Goal: Task Accomplishment & Management: Manage account settings

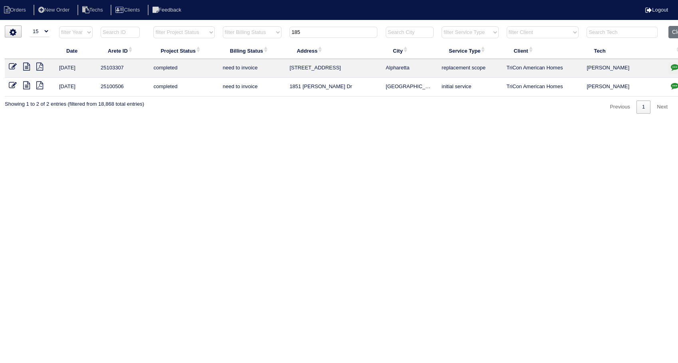
select select "15"
select select "need to invoice"
click at [12, 65] on icon at bounding box center [13, 67] width 8 height 8
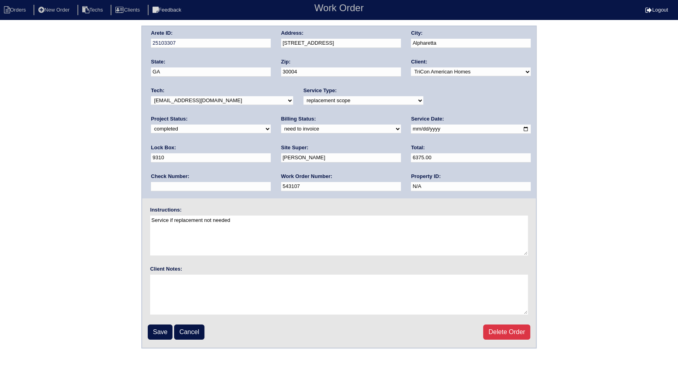
click at [281, 132] on select "need to quote quoted need to invoice invoiced paid warranty purchase order need…" at bounding box center [341, 129] width 120 height 9
select select "invoiced"
click at [281, 125] on select "need to quote quoted need to invoice invoiced paid warranty purchase order need…" at bounding box center [341, 129] width 120 height 9
click at [164, 326] on input "Save" at bounding box center [160, 331] width 25 height 15
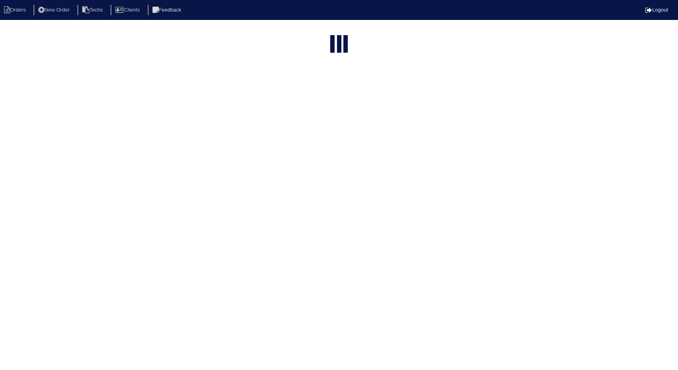
select select "15"
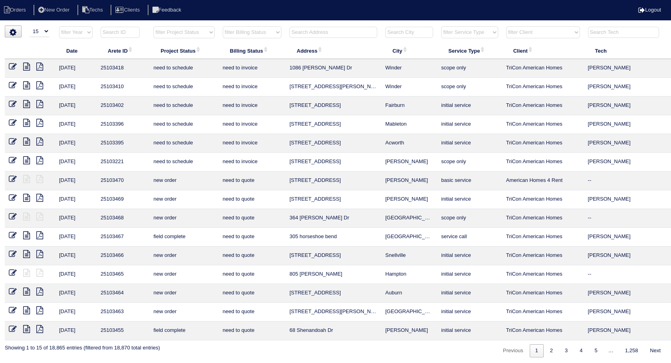
click at [322, 28] on input "text" at bounding box center [333, 32] width 88 height 11
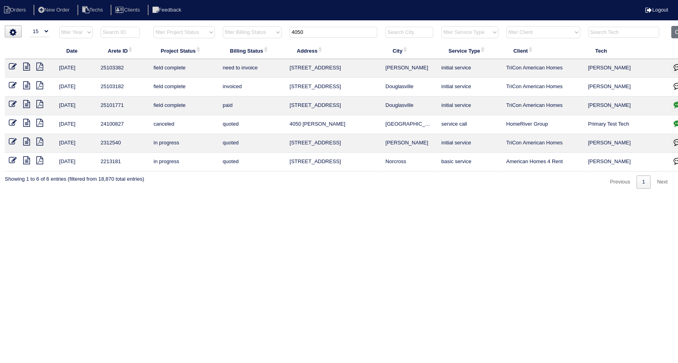
drag, startPoint x: 322, startPoint y: 28, endPoint x: 253, endPoint y: 46, distance: 70.6
click at [253, 46] on table "Date Arete ID Project Status Billing Status Address City Service Type Client Te…" at bounding box center [351, 99] width 692 height 146
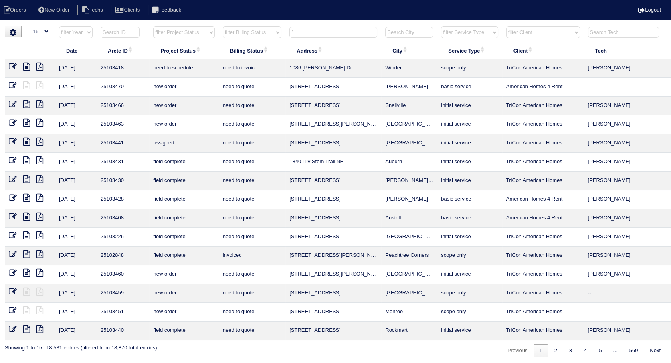
type input "1"
click at [13, 65] on icon at bounding box center [13, 67] width 8 height 8
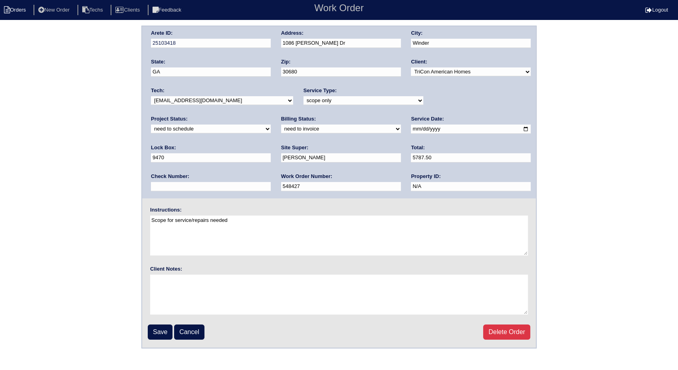
click at [17, 6] on li "Orders" at bounding box center [16, 10] width 32 height 11
select select "15"
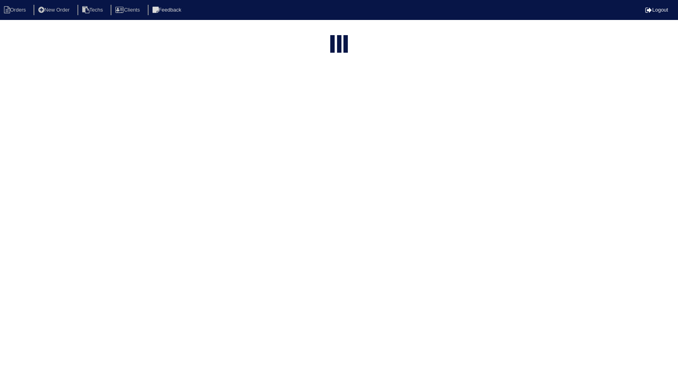
type input "1"
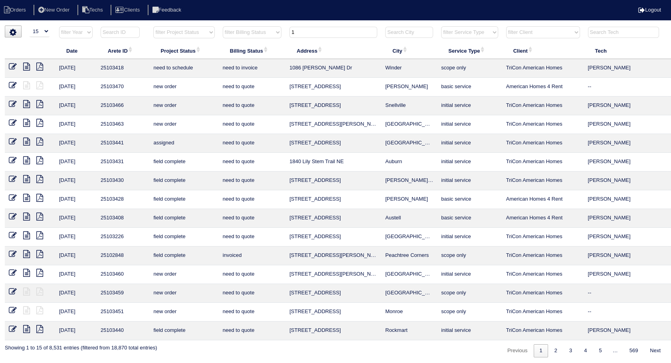
click at [17, 6] on li "Orders" at bounding box center [16, 10] width 32 height 11
select select "15"
drag, startPoint x: 304, startPoint y: 28, endPoint x: 233, endPoint y: 49, distance: 74.7
click at [233, 49] on table "Date Arete ID Project Status Billing Status Address City Service Type Client Te…" at bounding box center [351, 183] width 692 height 314
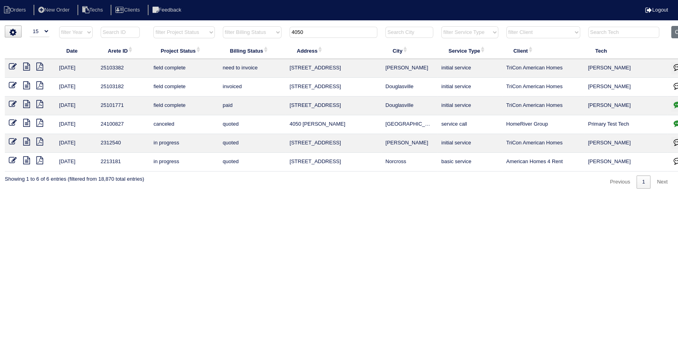
type input "4050"
click at [14, 66] on icon at bounding box center [13, 67] width 8 height 8
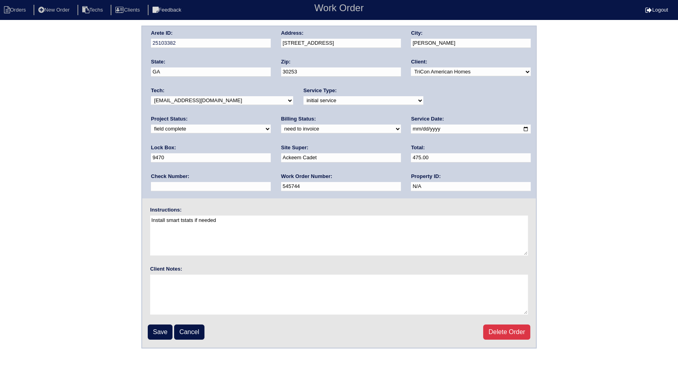
click at [281, 130] on select "need to quote quoted need to invoice invoiced paid warranty purchase order need…" at bounding box center [341, 129] width 120 height 9
select select "invoiced"
click at [281, 125] on select "need to quote quoted need to invoice invoiced paid warranty purchase order need…" at bounding box center [341, 129] width 120 height 9
click at [167, 330] on input "Save" at bounding box center [160, 331] width 25 height 15
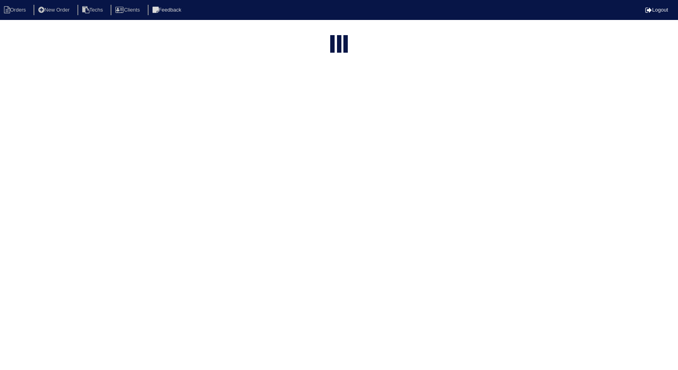
select select "15"
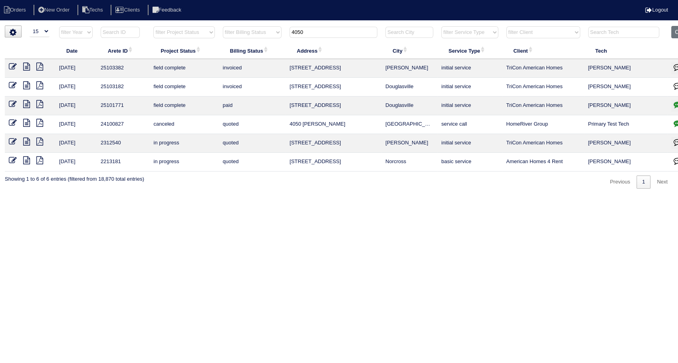
drag, startPoint x: 310, startPoint y: 30, endPoint x: 185, endPoint y: 58, distance: 127.9
click at [185, 58] on table "Date Arete ID Project Status Billing Status Address City Service Type Client Te…" at bounding box center [351, 99] width 692 height 146
type input "116"
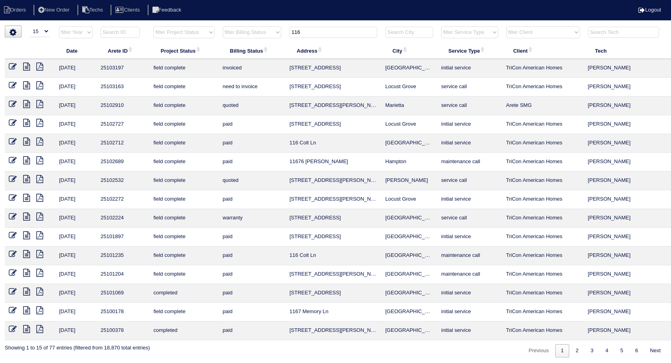
click at [13, 82] on icon at bounding box center [13, 85] width 8 height 8
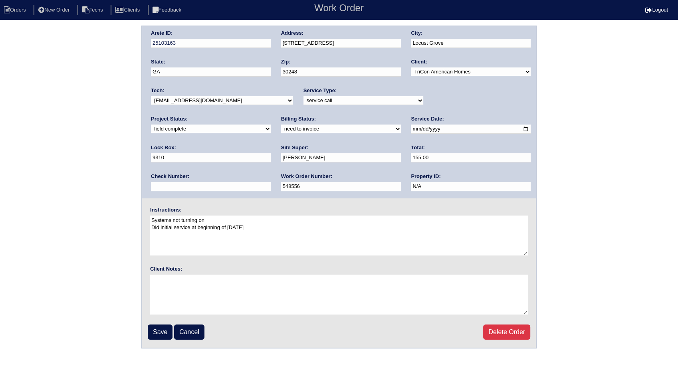
click at [281, 128] on select "need to quote quoted need to invoice invoiced paid warranty purchase order need…" at bounding box center [341, 129] width 120 height 9
select select "invoiced"
click at [281, 125] on select "need to quote quoted need to invoice invoiced paid warranty purchase order need…" at bounding box center [341, 129] width 120 height 9
click at [165, 327] on input "Save" at bounding box center [160, 331] width 25 height 15
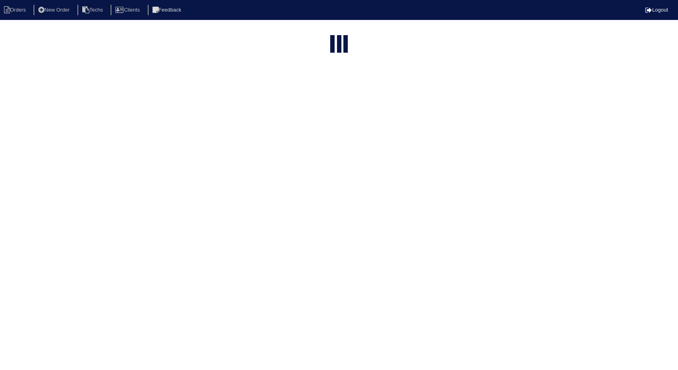
select select "15"
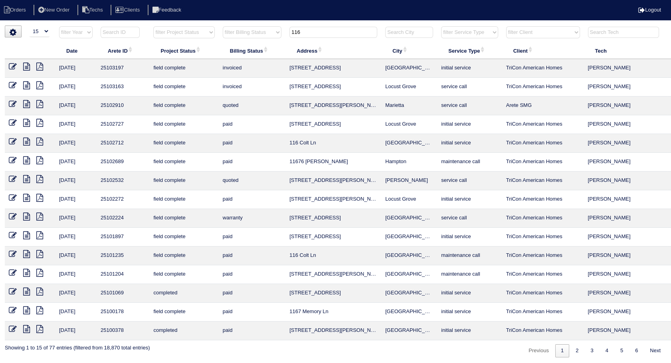
drag, startPoint x: 315, startPoint y: 27, endPoint x: 262, endPoint y: 43, distance: 55.9
click at [262, 43] on table "Date Arete ID Project Status Billing Status Address City Service Type Client Te…" at bounding box center [351, 183] width 692 height 314
type input "5290"
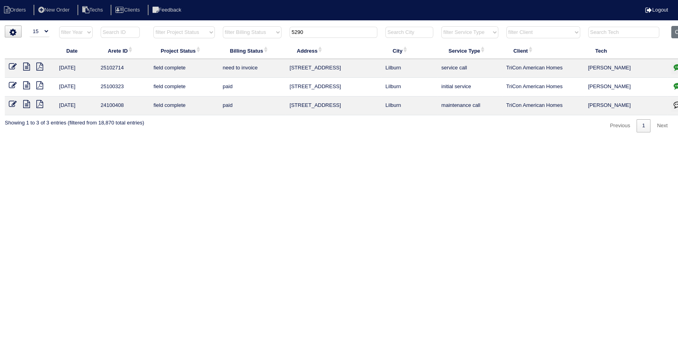
click at [10, 65] on icon at bounding box center [13, 67] width 8 height 8
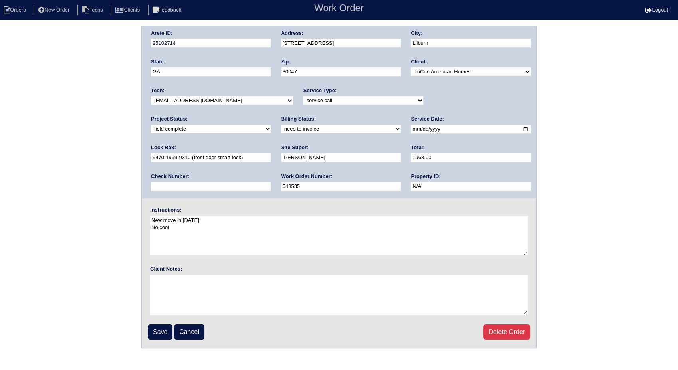
click at [281, 131] on select "need to quote quoted need to invoice invoiced paid warranty purchase order need…" at bounding box center [341, 129] width 120 height 9
select select "invoiced"
click at [281, 125] on select "need to quote quoted need to invoice invoiced paid warranty purchase order need…" at bounding box center [341, 129] width 120 height 9
click at [166, 326] on input "Save" at bounding box center [160, 331] width 25 height 15
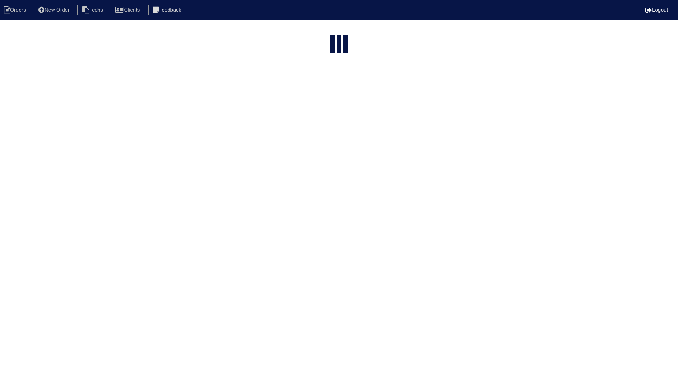
select select "15"
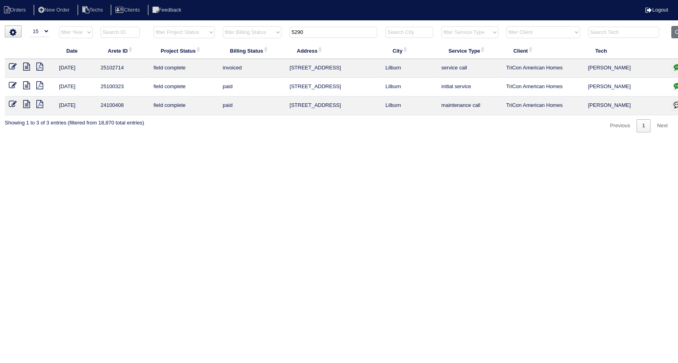
drag, startPoint x: 334, startPoint y: 35, endPoint x: 246, endPoint y: 50, distance: 89.1
click at [246, 50] on table "Date Arete ID Project Status Billing Status Address City Service Type Client Te…" at bounding box center [351, 70] width 692 height 89
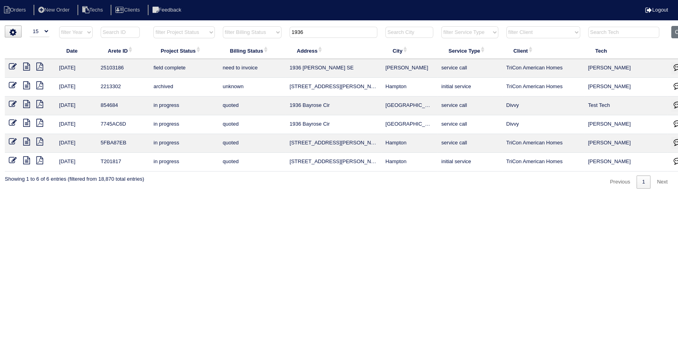
type input "1936"
click at [10, 66] on icon at bounding box center [13, 67] width 8 height 8
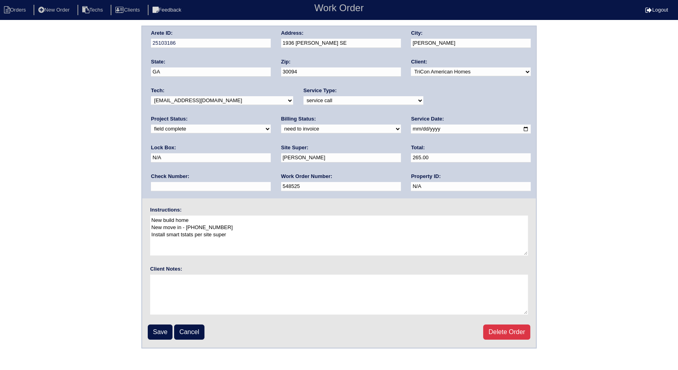
click at [281, 131] on select "need to quote quoted need to invoice invoiced paid warranty purchase order need…" at bounding box center [341, 129] width 120 height 9
select select "invoiced"
click at [281, 125] on select "need to quote quoted need to invoice invoiced paid warranty purchase order need…" at bounding box center [341, 129] width 120 height 9
click at [166, 330] on input "Save" at bounding box center [160, 331] width 25 height 15
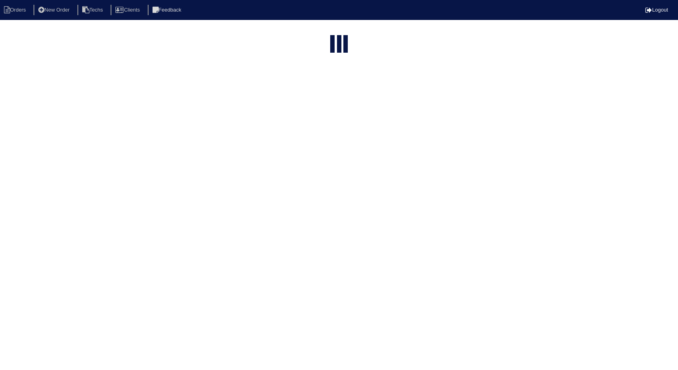
select select "15"
